Goal: Task Accomplishment & Management: Use online tool/utility

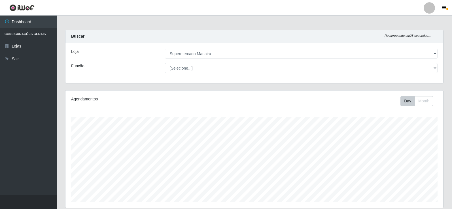
select select "443"
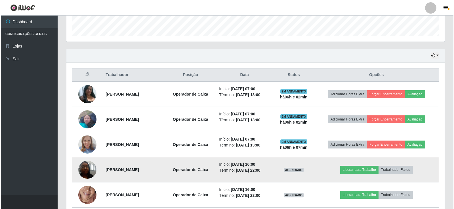
scroll to position [151, 0]
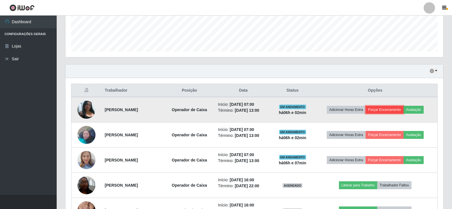
click at [387, 110] on button "Forçar Encerramento" at bounding box center [385, 110] width 38 height 8
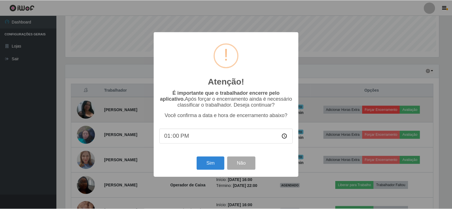
scroll to position [118, 375]
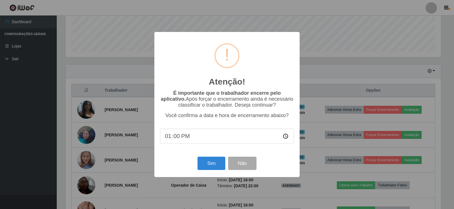
click at [177, 139] on input "13:00" at bounding box center [227, 136] width 134 height 15
type input "13:07"
click at [221, 166] on button "Sim" at bounding box center [210, 163] width 27 height 13
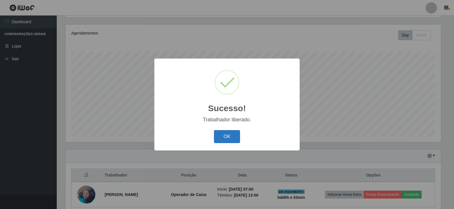
click at [234, 136] on button "OK" at bounding box center [227, 136] width 26 height 13
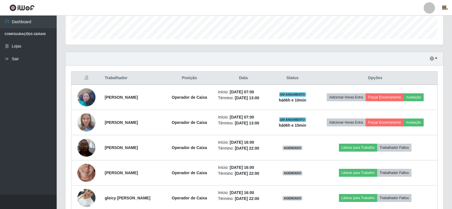
scroll to position [167, 0]
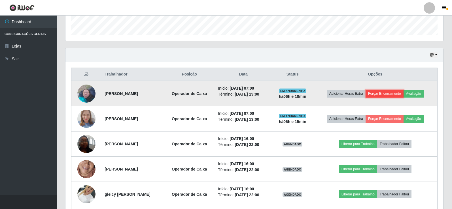
click at [395, 95] on button "Forçar Encerramento" at bounding box center [385, 94] width 38 height 8
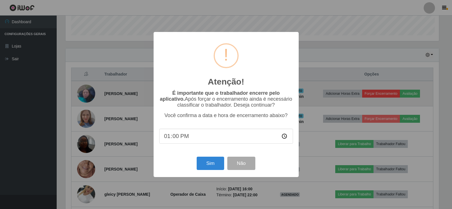
scroll to position [118, 375]
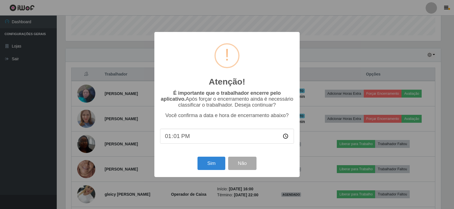
type input "13:15"
click at [206, 165] on button "Sim" at bounding box center [210, 163] width 27 height 13
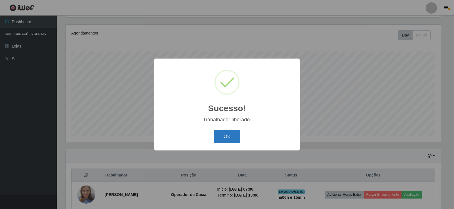
click at [230, 136] on button "OK" at bounding box center [227, 136] width 26 height 13
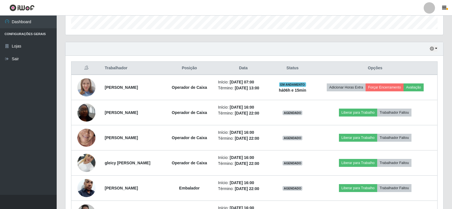
scroll to position [175, 0]
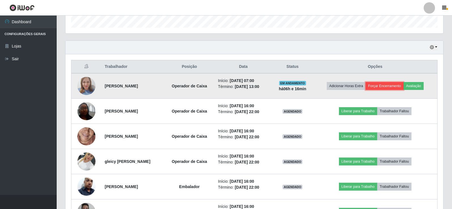
click at [381, 86] on button "Forçar Encerramento" at bounding box center [385, 86] width 38 height 8
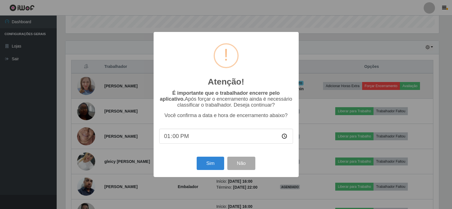
scroll to position [118, 375]
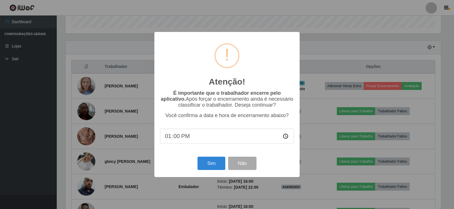
drag, startPoint x: 175, startPoint y: 139, endPoint x: 180, endPoint y: 140, distance: 4.9
click at [176, 139] on input "13:00" at bounding box center [227, 136] width 134 height 15
type input "13:17"
click at [219, 167] on button "Sim" at bounding box center [210, 163] width 27 height 13
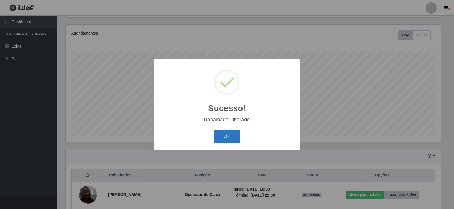
click at [223, 133] on button "OK" at bounding box center [227, 136] width 26 height 13
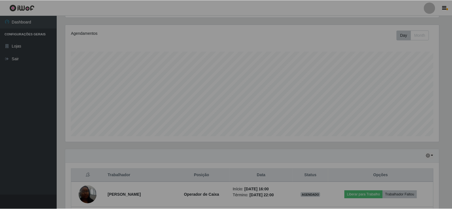
scroll to position [118, 378]
